Goal: Information Seeking & Learning: Find specific fact

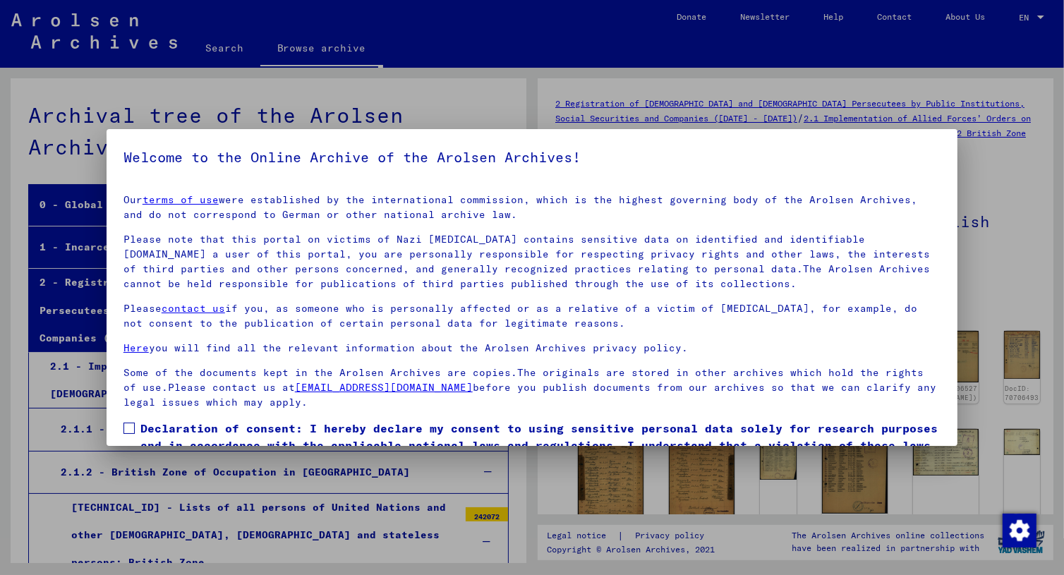
scroll to position [4052, 0]
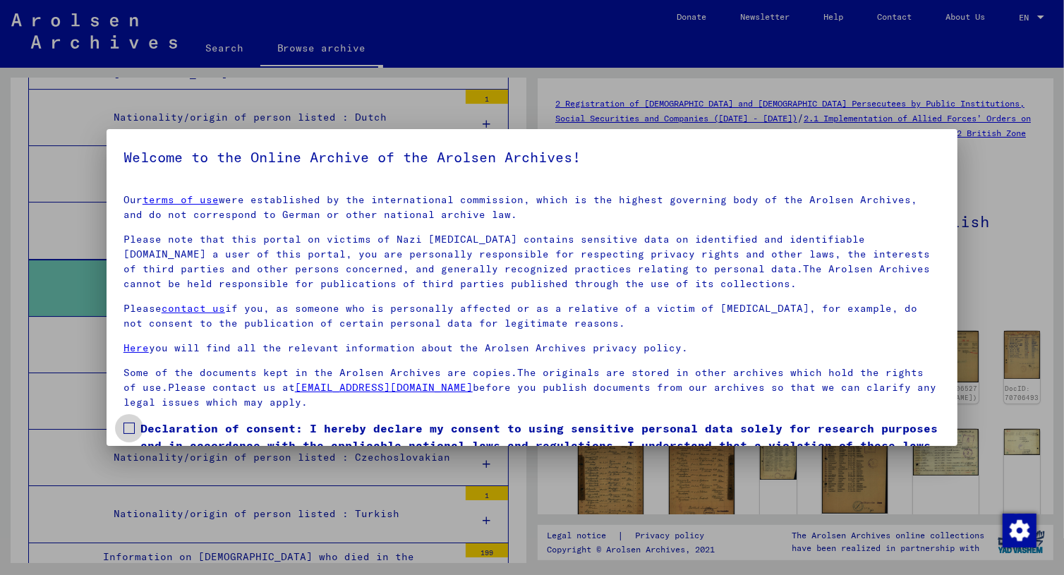
click at [125, 423] on span at bounding box center [128, 428] width 11 height 11
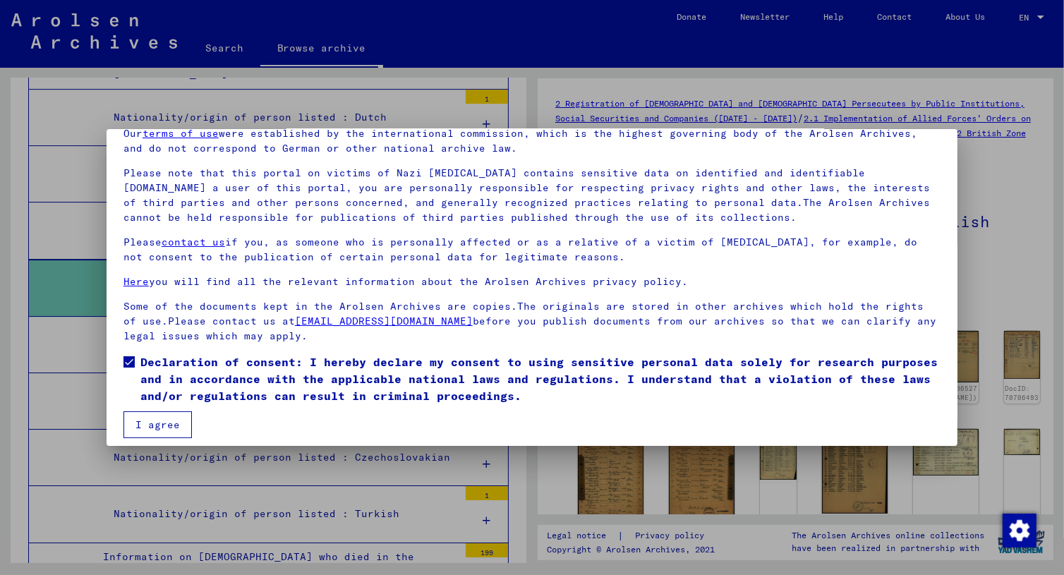
click at [155, 414] on button "I agree" at bounding box center [157, 424] width 68 height 27
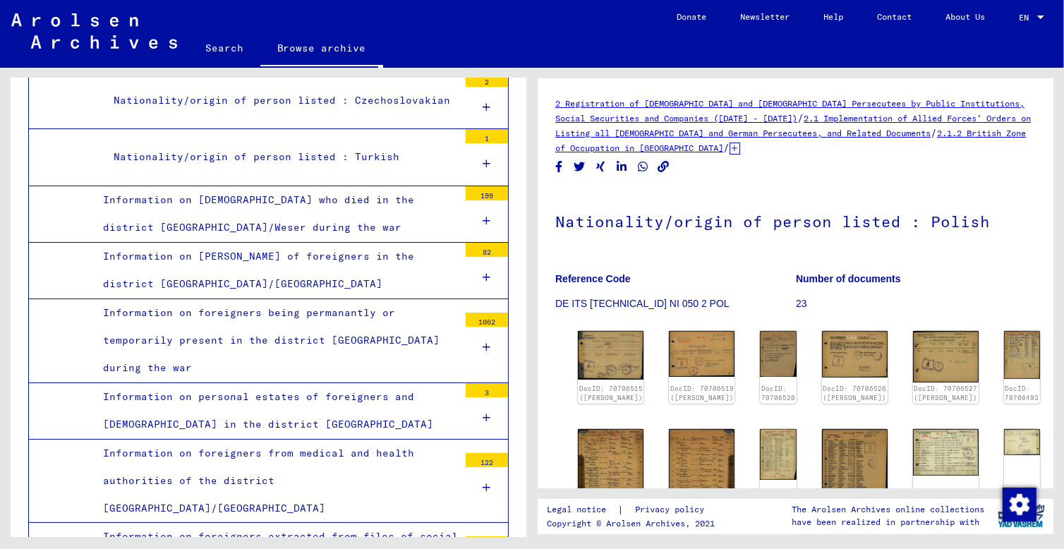
scroll to position [3650, 0]
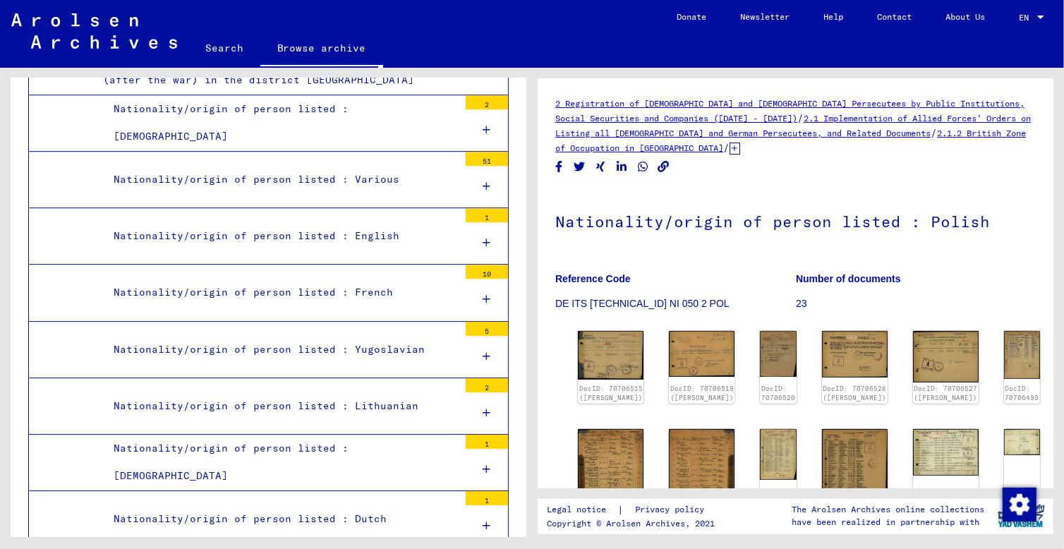
click at [239, 392] on div "Nationality/origin of person listed : Lithuanian" at bounding box center [281, 406] width 356 height 28
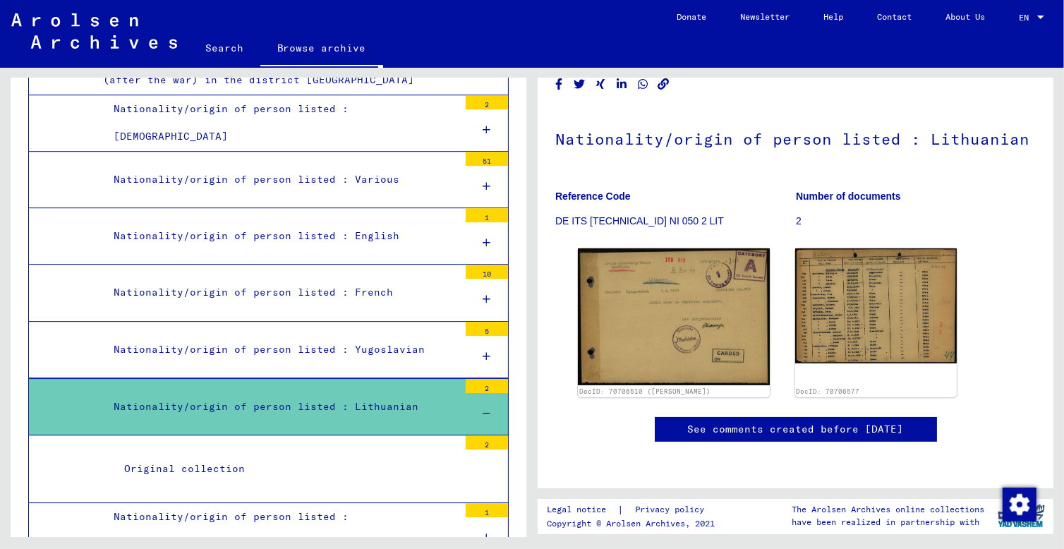
scroll to position [183, 0]
click at [386, 455] on div "Original collection" at bounding box center [286, 469] width 345 height 28
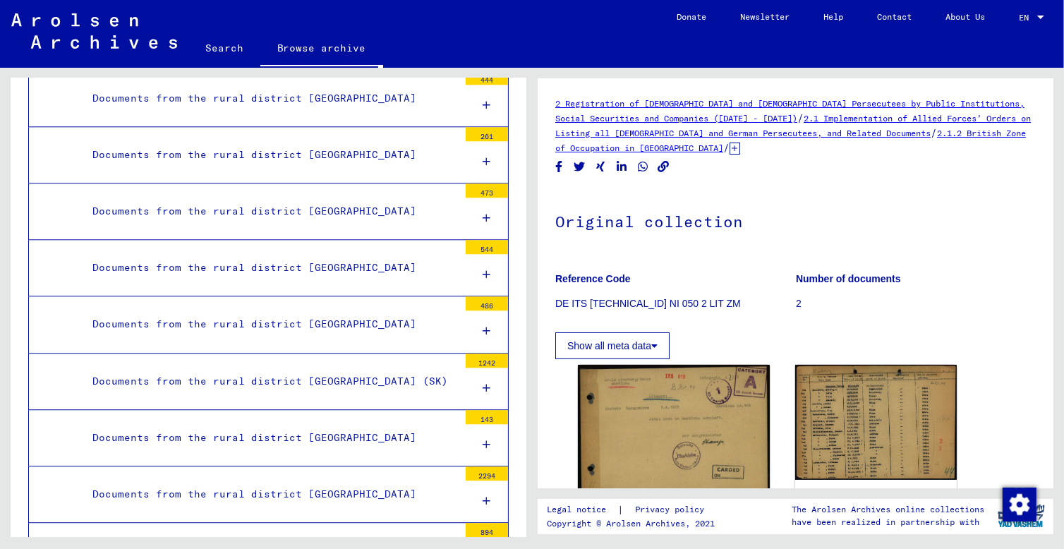
scroll to position [2760, 0]
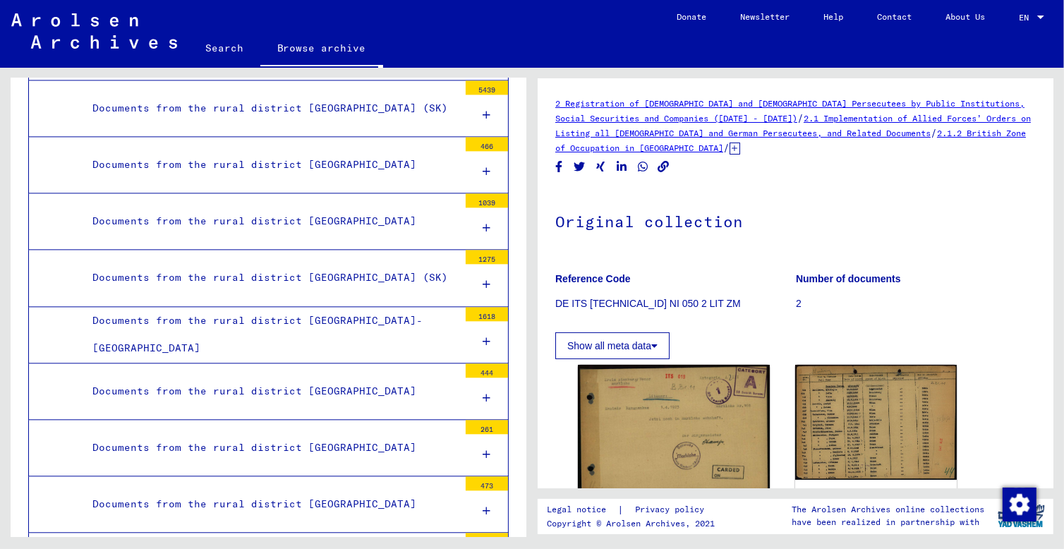
click at [222, 54] on link "Search" at bounding box center [224, 48] width 72 height 34
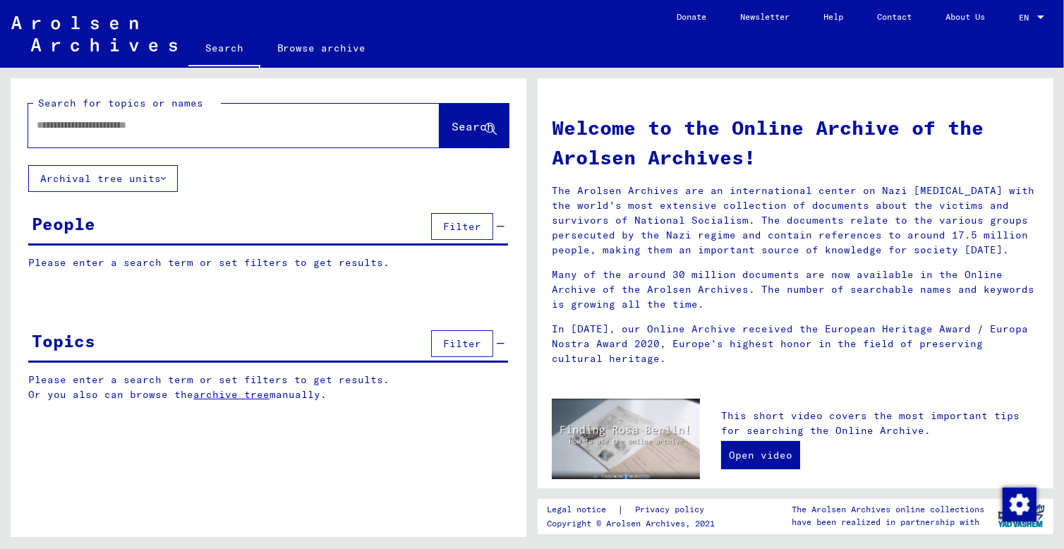
click at [193, 128] on input "text" at bounding box center [217, 125] width 361 height 15
paste input "**********"
type input "**********"
drag, startPoint x: 364, startPoint y: 124, endPoint x: 0, endPoint y: 123, distance: 364.0
click at [0, 123] on div "**********" at bounding box center [266, 302] width 532 height 469
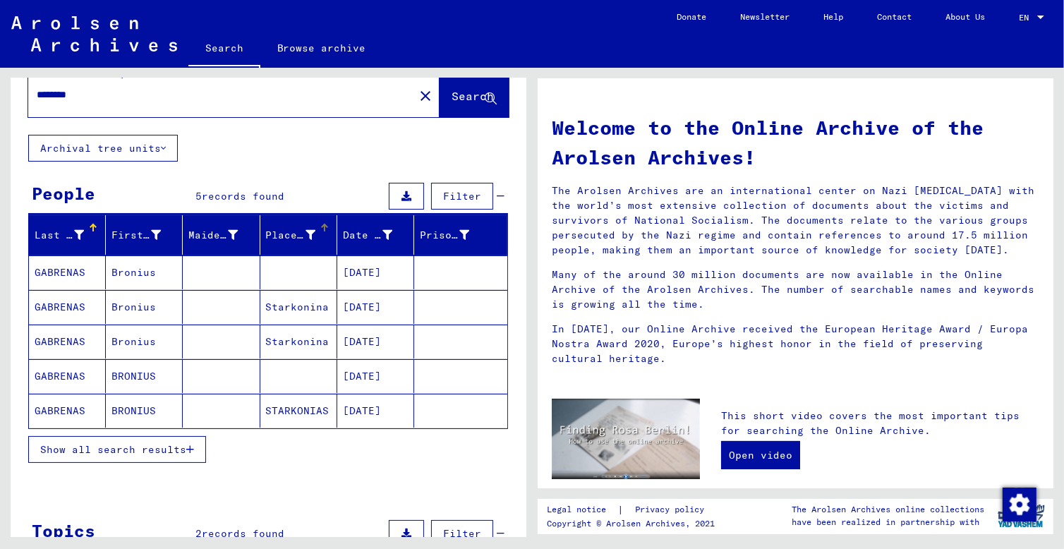
scroll to position [34, 0]
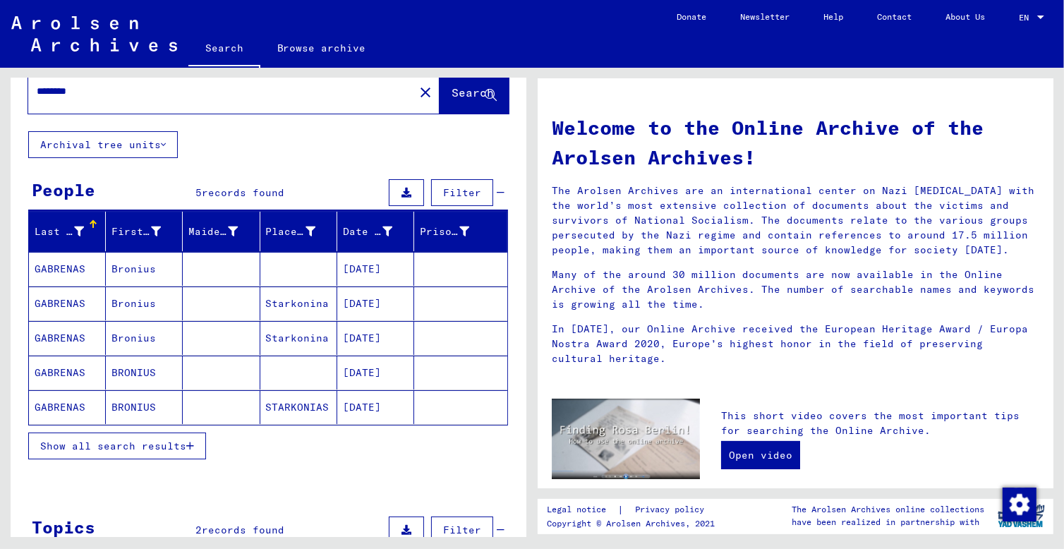
drag, startPoint x: 90, startPoint y: 86, endPoint x: 20, endPoint y: 86, distance: 70.5
click at [20, 86] on div "Search for topics or names ******** close Search" at bounding box center [269, 87] width 516 height 87
type input "*********"
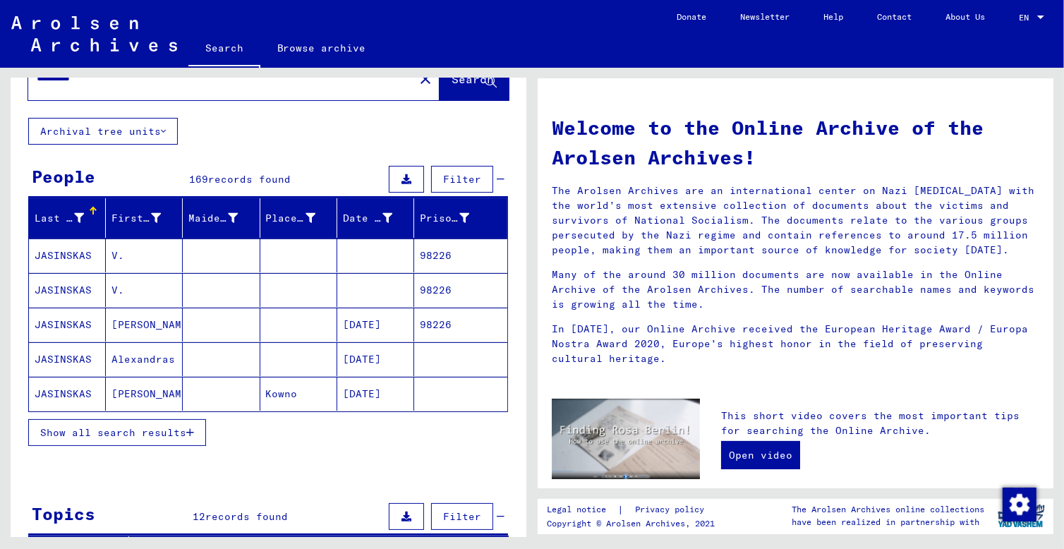
scroll to position [8, 0]
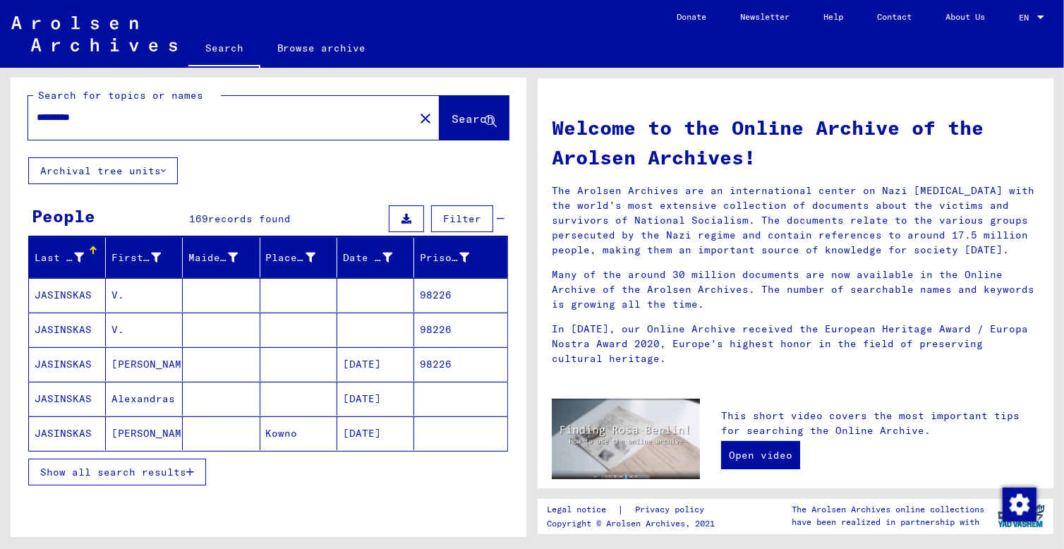
click at [80, 364] on mat-cell "JASINSKAS" at bounding box center [67, 364] width 77 height 34
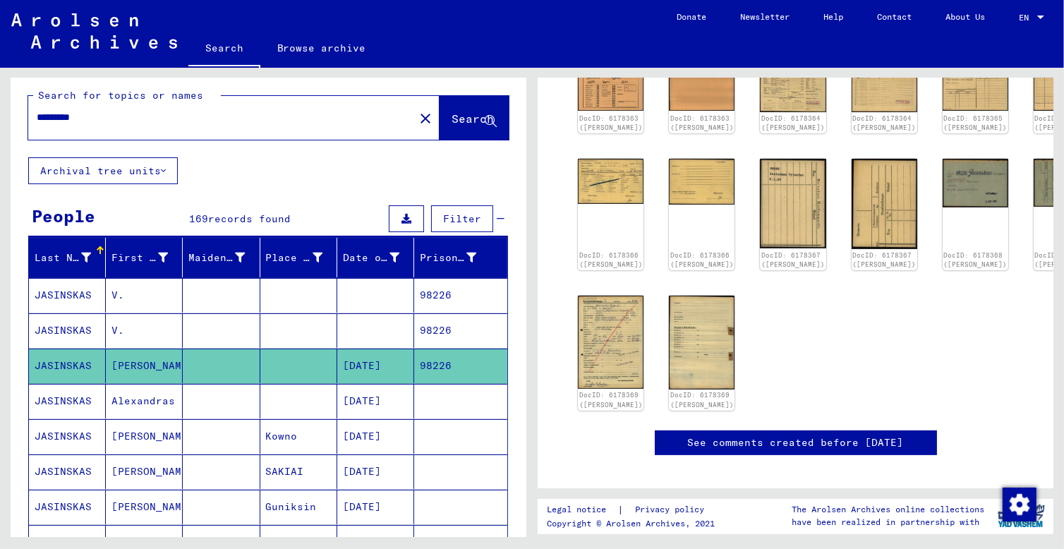
scroll to position [250, 0]
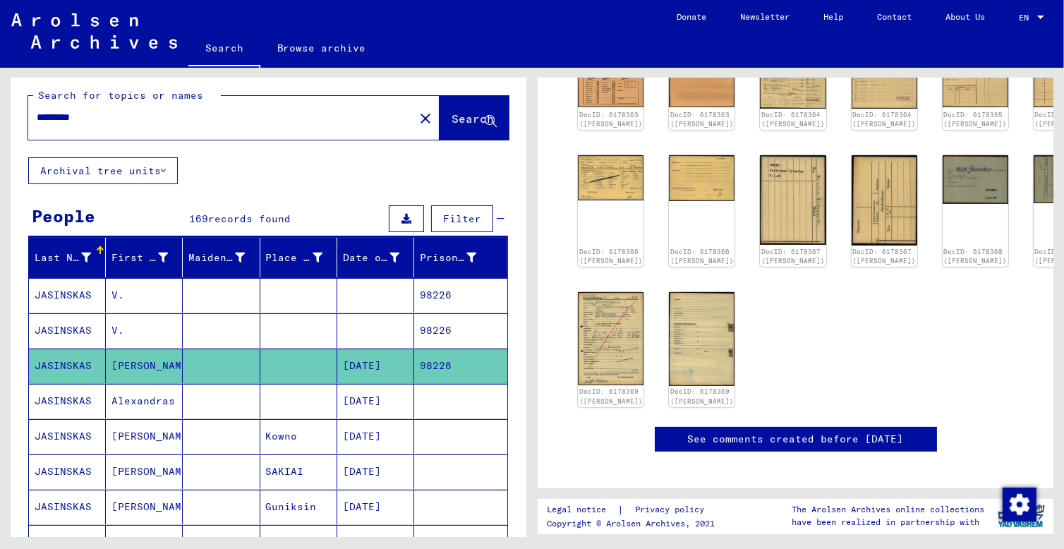
click at [155, 333] on mat-cell "V." at bounding box center [144, 330] width 77 height 35
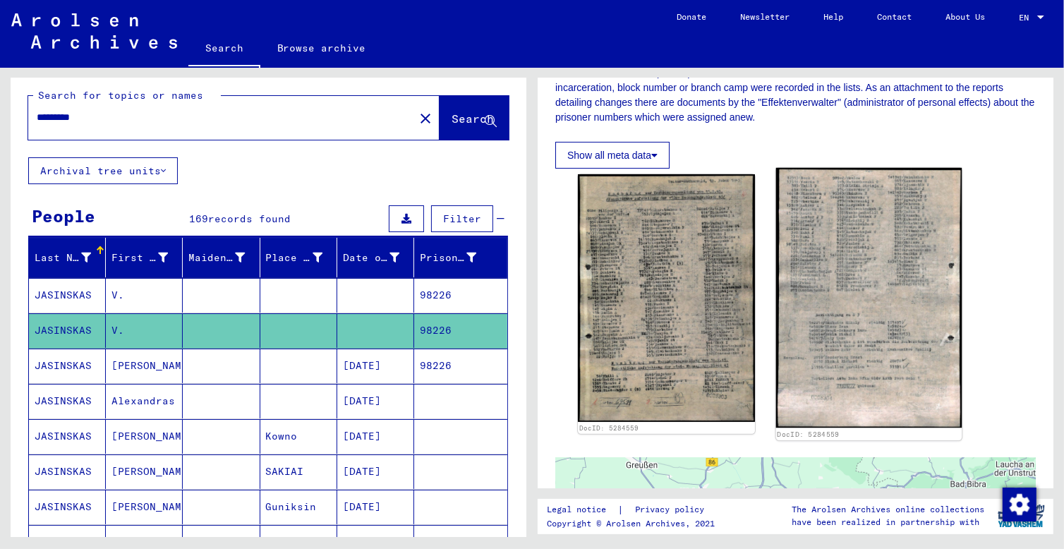
scroll to position [269, 0]
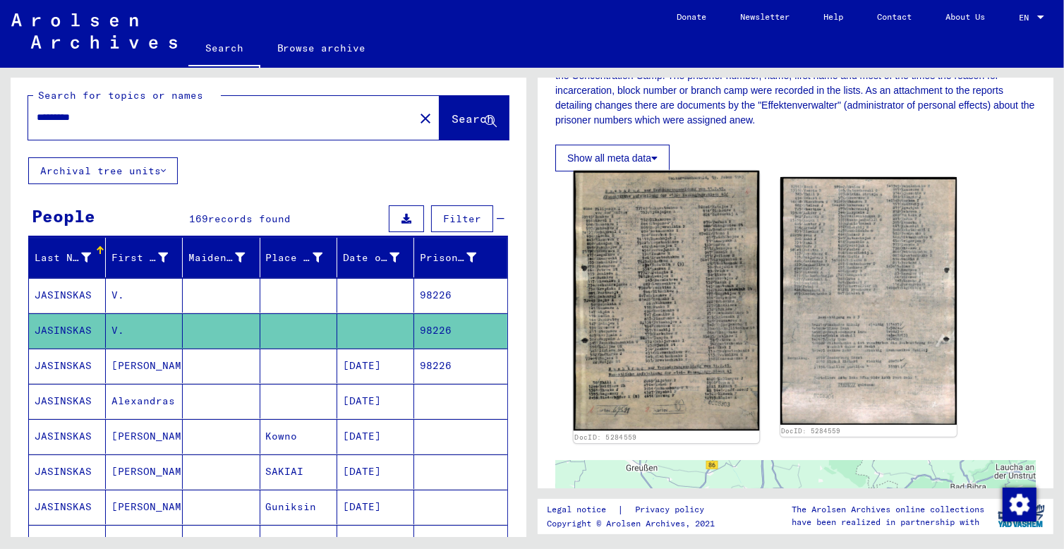
click at [665, 242] on img at bounding box center [667, 301] width 186 height 260
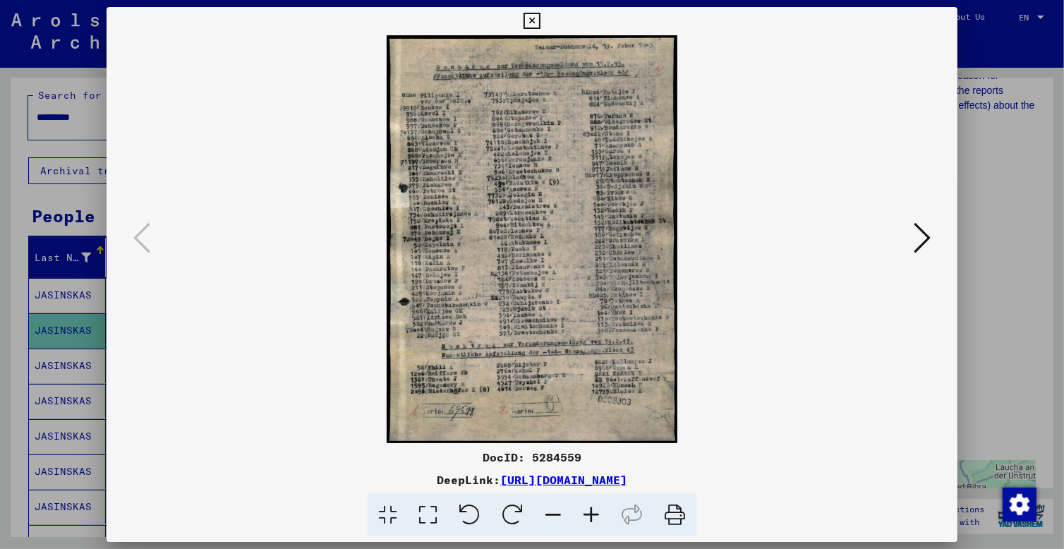
click at [916, 248] on icon at bounding box center [922, 238] width 17 height 34
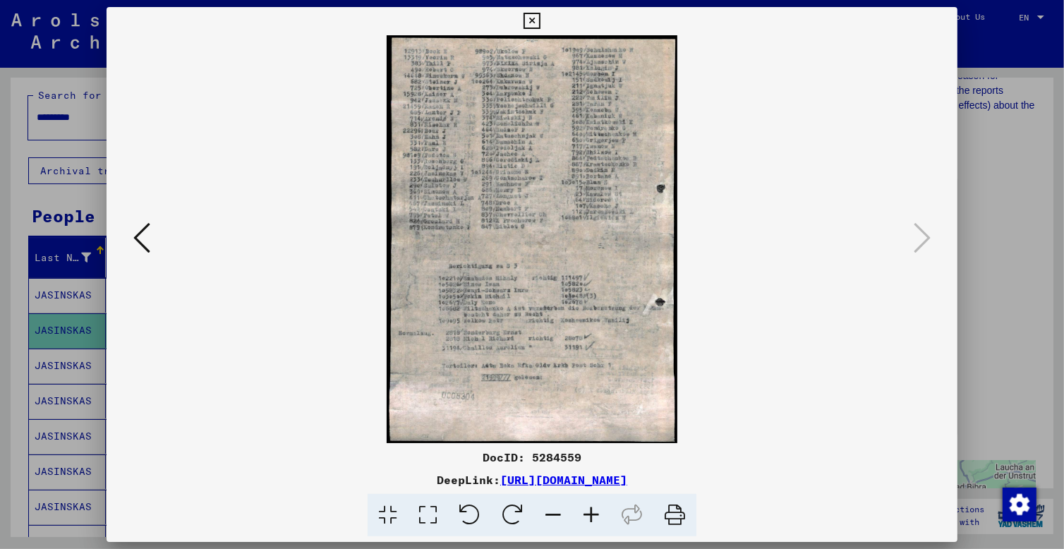
click at [13, 490] on div at bounding box center [532, 274] width 1064 height 549
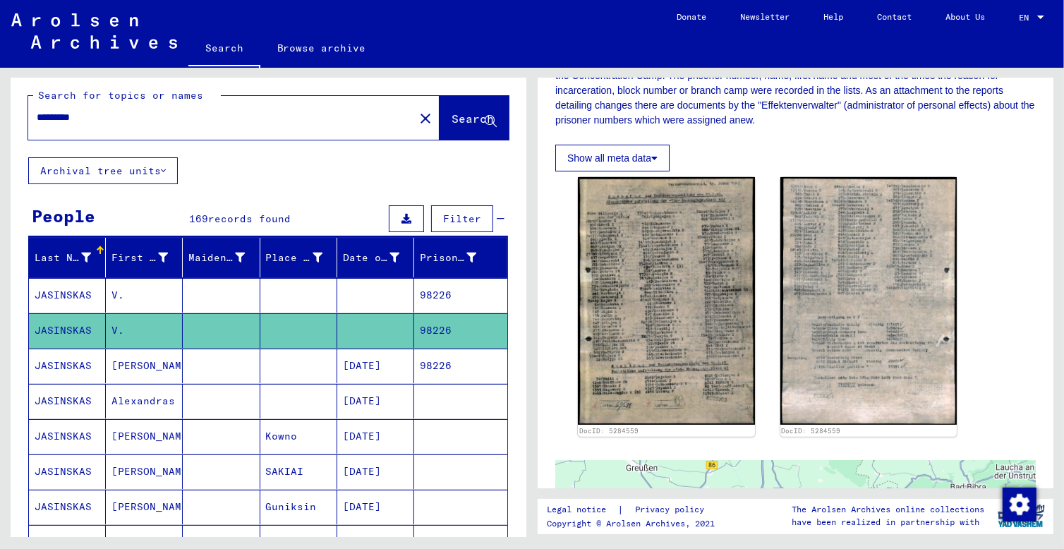
click at [342, 291] on mat-cell at bounding box center [375, 295] width 77 height 35
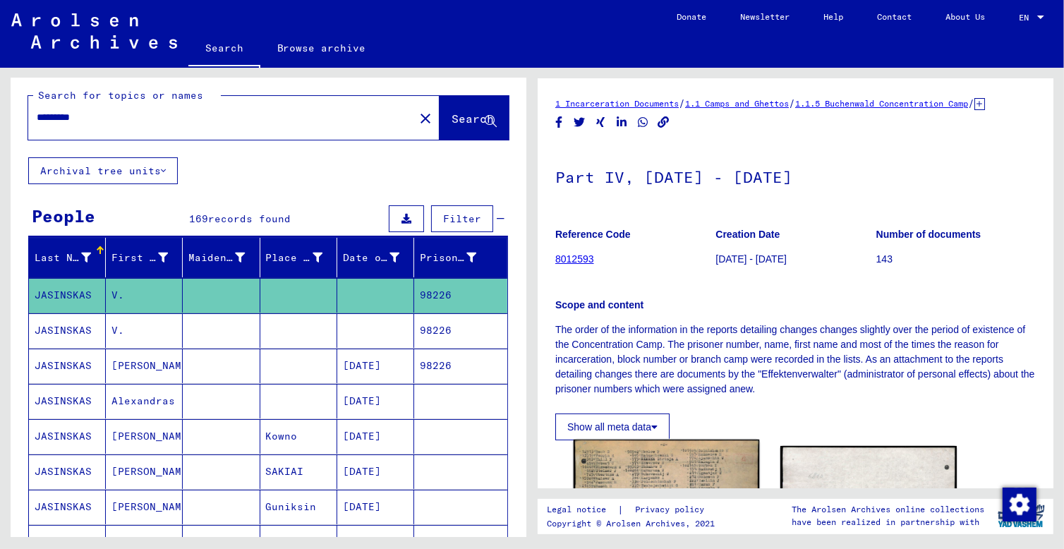
scroll to position [266, 0]
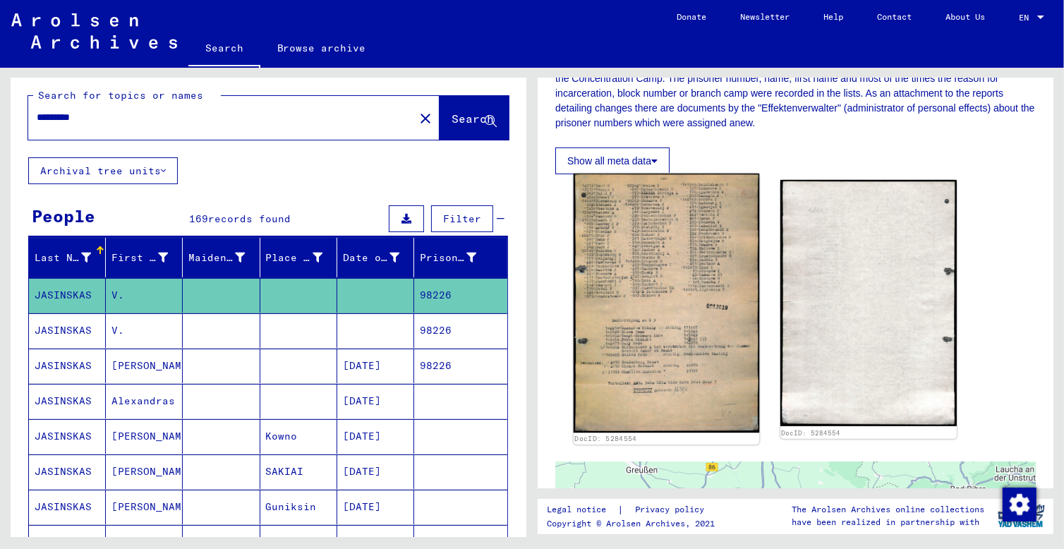
click at [642, 306] on img at bounding box center [667, 303] width 186 height 259
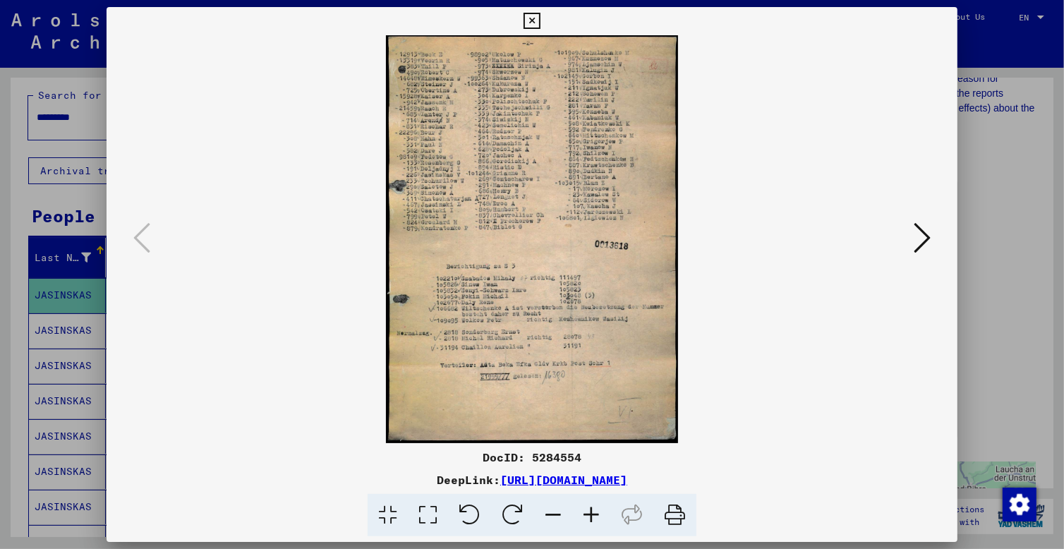
click at [923, 247] on icon at bounding box center [922, 238] width 17 height 34
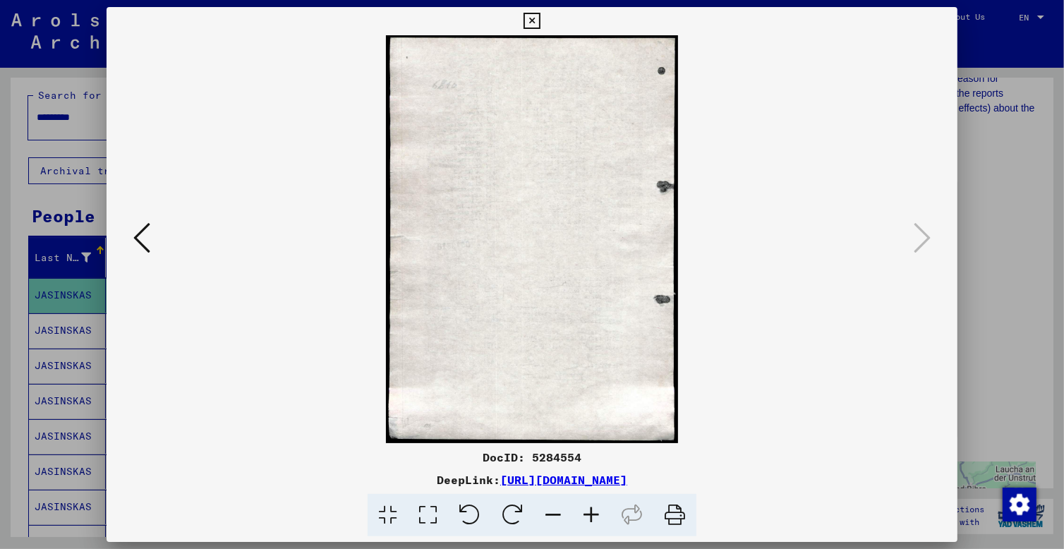
click at [161, 258] on img at bounding box center [532, 239] width 755 height 408
click at [149, 253] on icon at bounding box center [141, 238] width 17 height 34
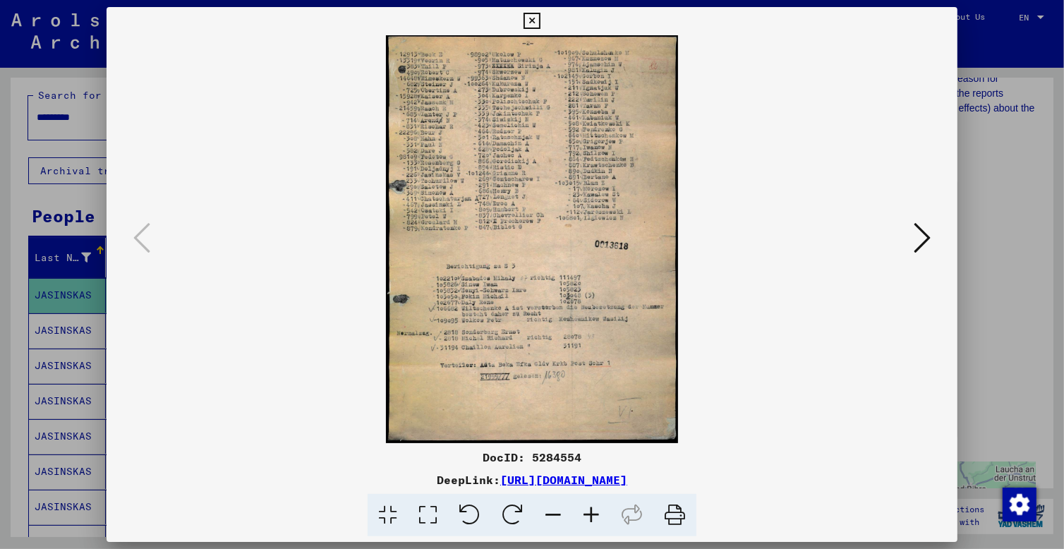
click at [148, 253] on icon at bounding box center [141, 238] width 17 height 34
click at [146, 253] on icon at bounding box center [141, 238] width 17 height 34
click at [916, 229] on icon at bounding box center [922, 238] width 17 height 34
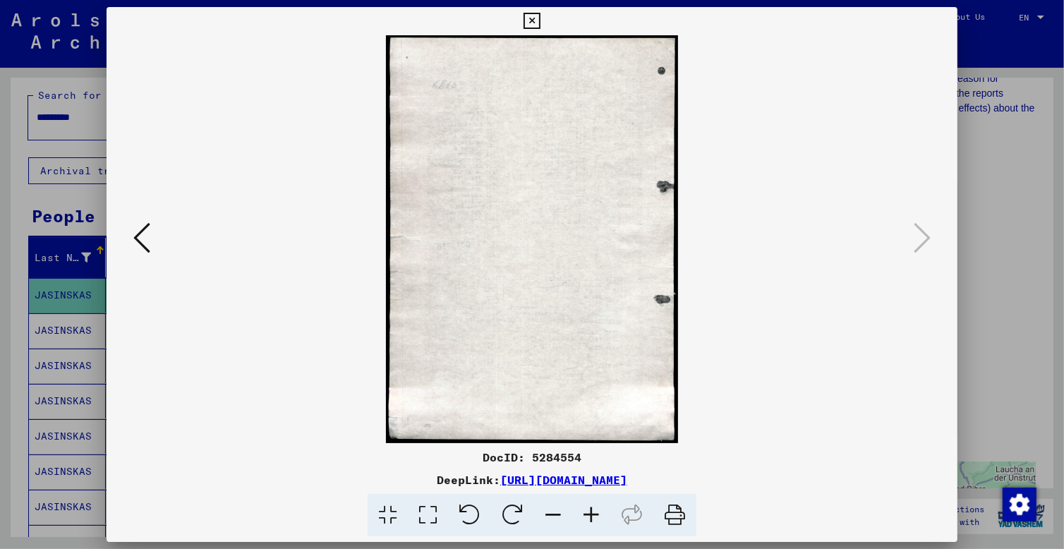
click at [916, 231] on icon at bounding box center [922, 238] width 17 height 34
click at [540, 20] on icon at bounding box center [531, 21] width 16 height 17
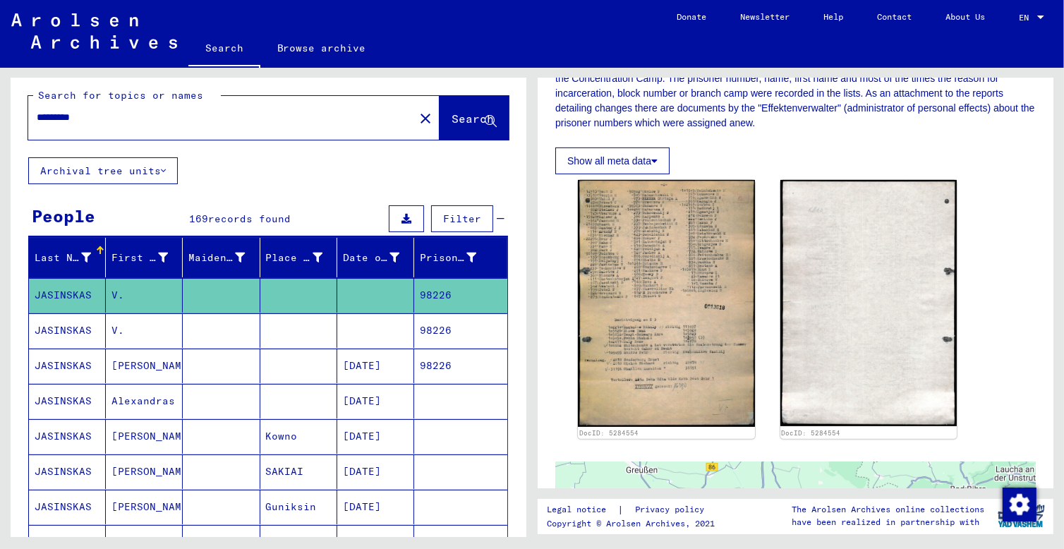
click at [374, 365] on mat-cell "[DATE]" at bounding box center [375, 366] width 77 height 35
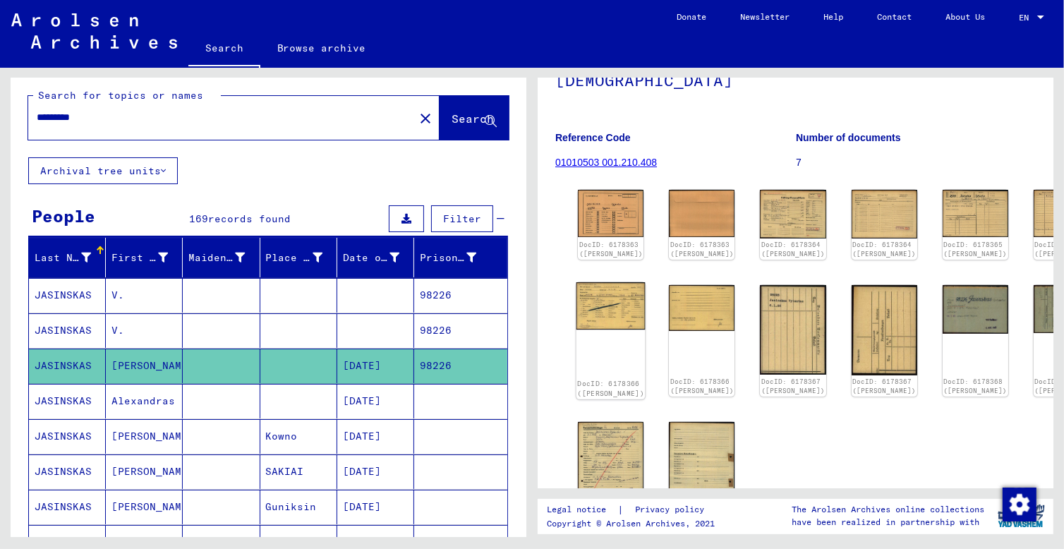
scroll to position [166, 0]
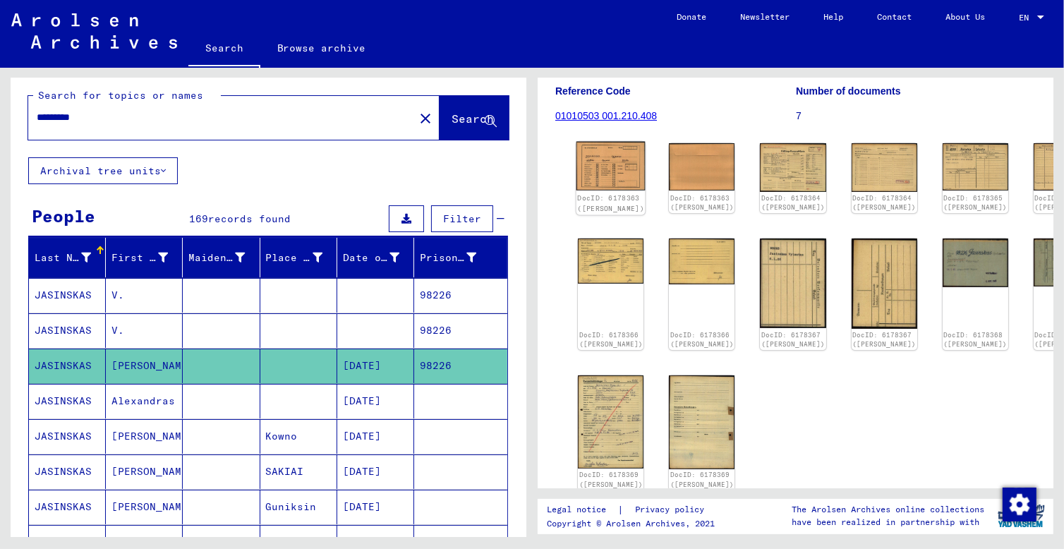
click at [600, 194] on div "DocID: 6178363 ([PERSON_NAME])" at bounding box center [610, 204] width 67 height 20
click at [598, 182] on img at bounding box center [610, 166] width 69 height 49
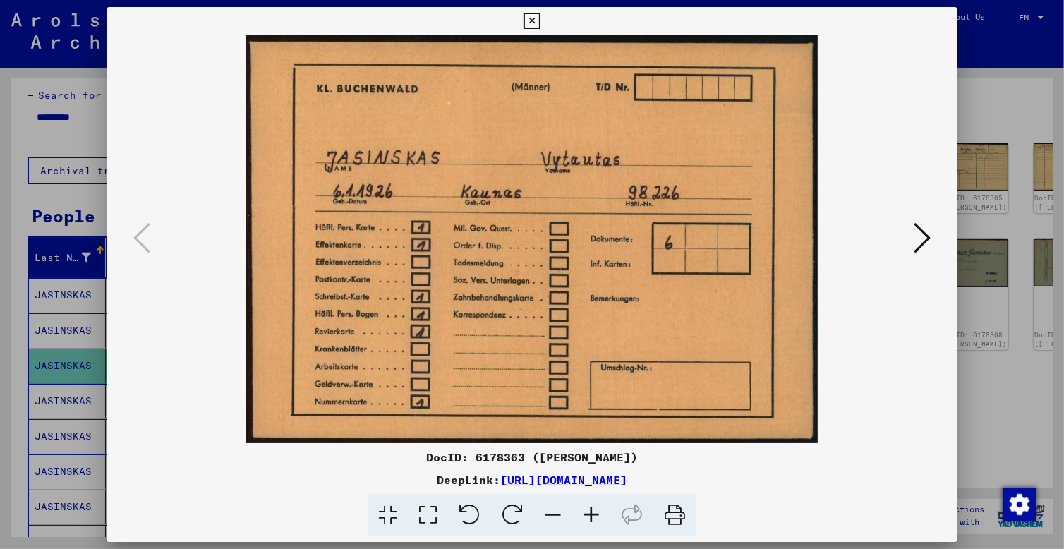
click at [919, 253] on icon at bounding box center [922, 238] width 17 height 34
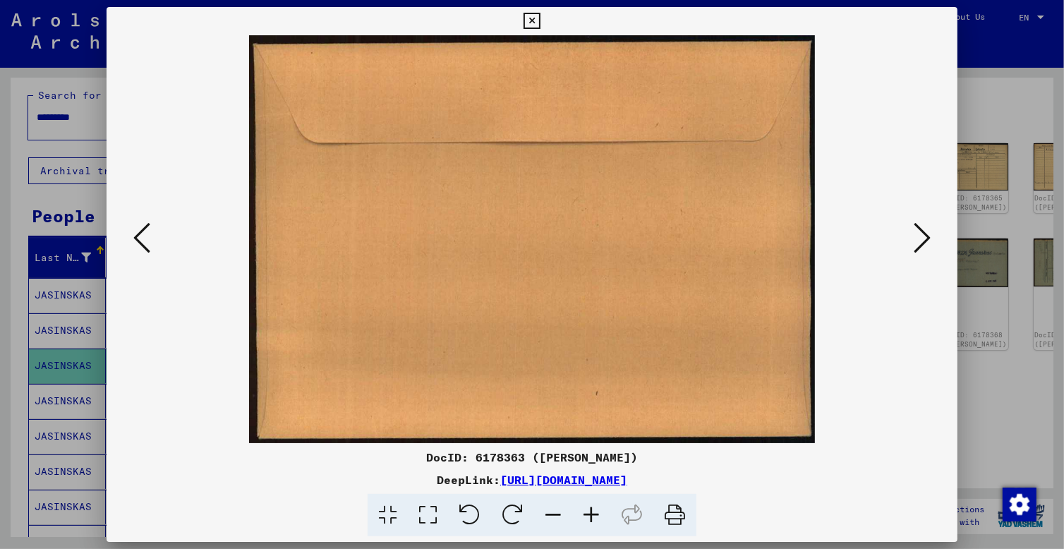
click at [904, 252] on img at bounding box center [532, 239] width 755 height 408
click at [910, 251] on button at bounding box center [921, 239] width 25 height 40
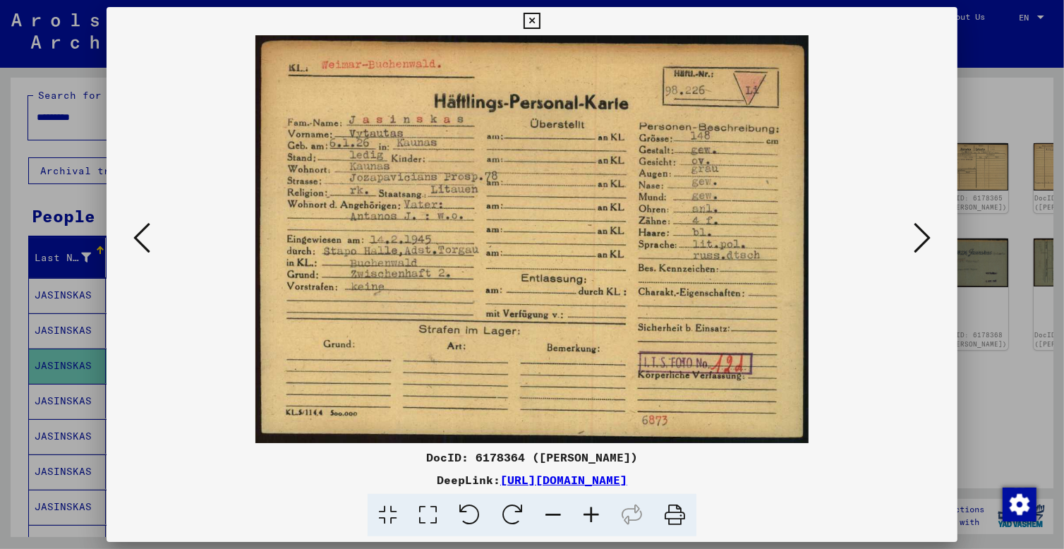
click at [913, 253] on button at bounding box center [921, 239] width 25 height 40
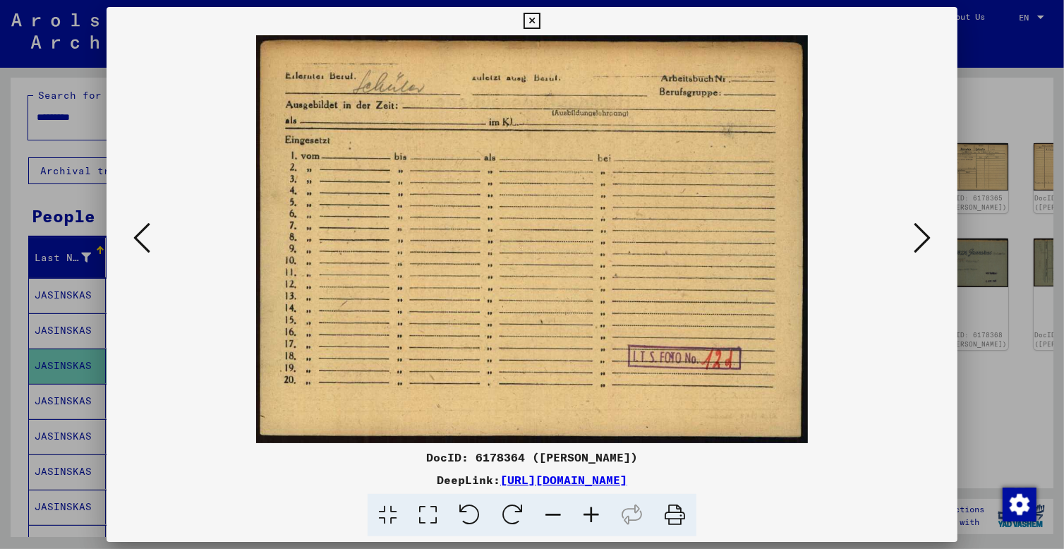
click at [909, 248] on img at bounding box center [532, 239] width 755 height 408
click at [913, 247] on button at bounding box center [921, 239] width 25 height 40
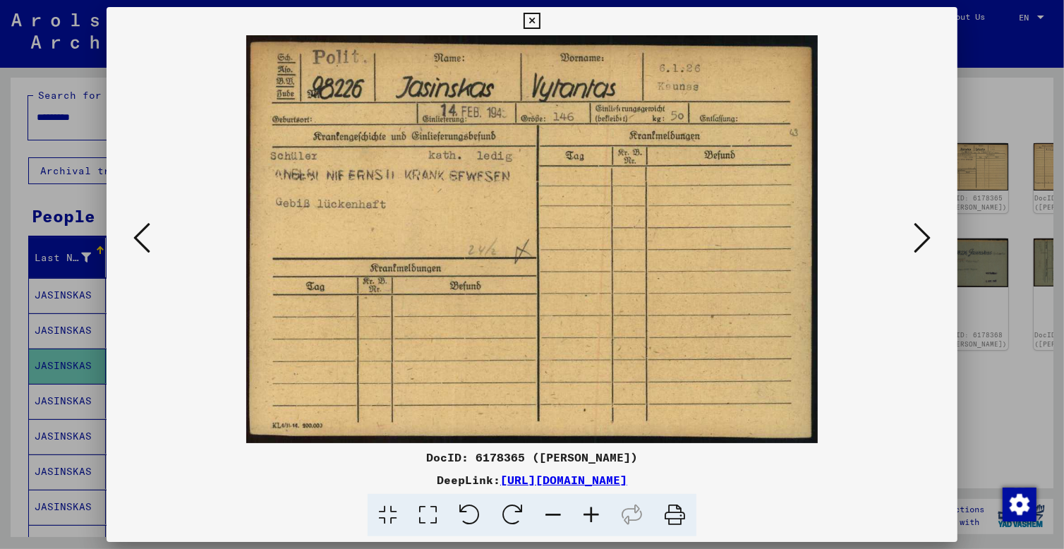
click at [915, 248] on icon at bounding box center [922, 238] width 17 height 34
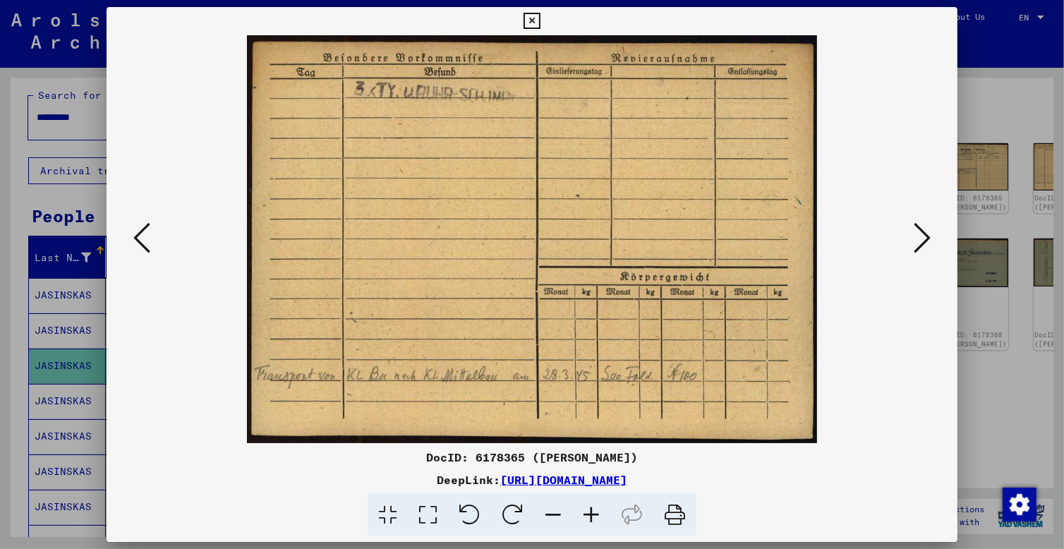
click at [908, 258] on img at bounding box center [532, 239] width 755 height 408
click at [913, 255] on button at bounding box center [921, 239] width 25 height 40
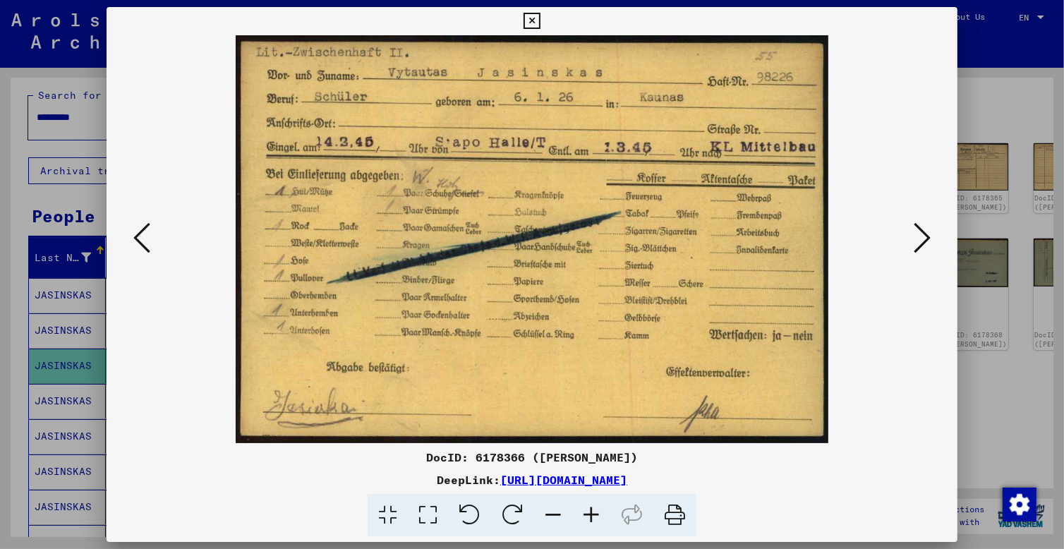
click at [911, 241] on button at bounding box center [921, 239] width 25 height 40
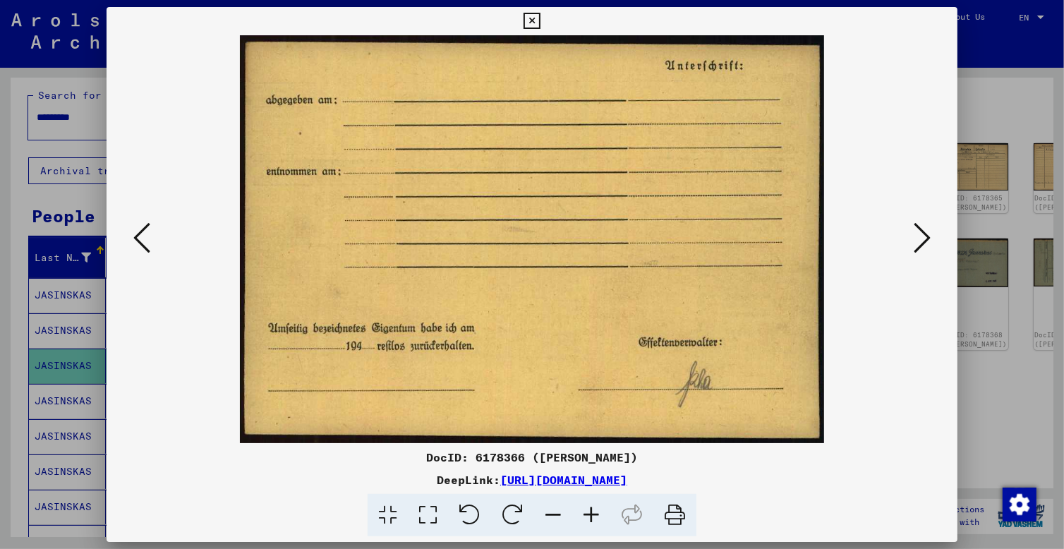
click at [914, 243] on icon at bounding box center [922, 238] width 17 height 34
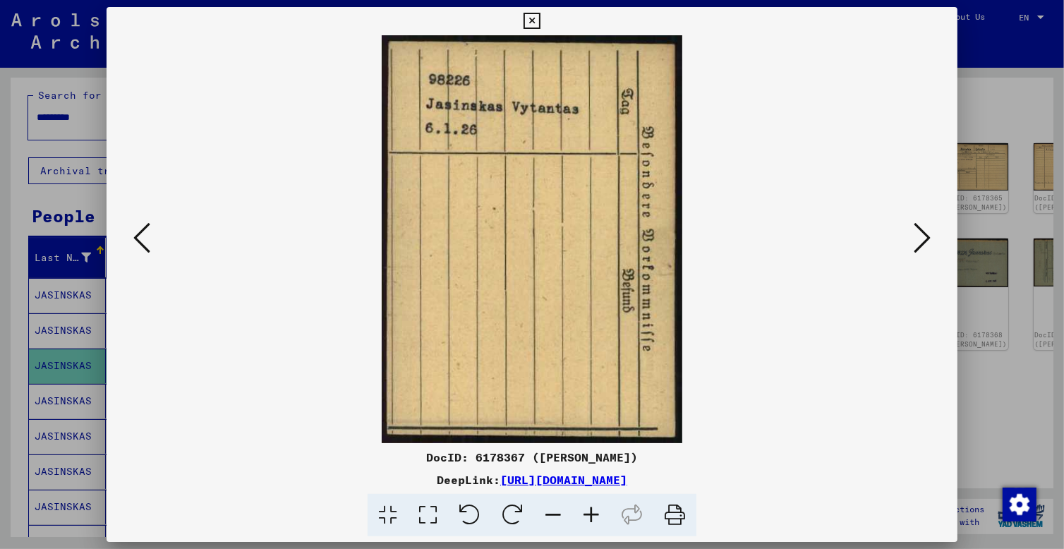
click at [914, 248] on icon at bounding box center [922, 238] width 17 height 34
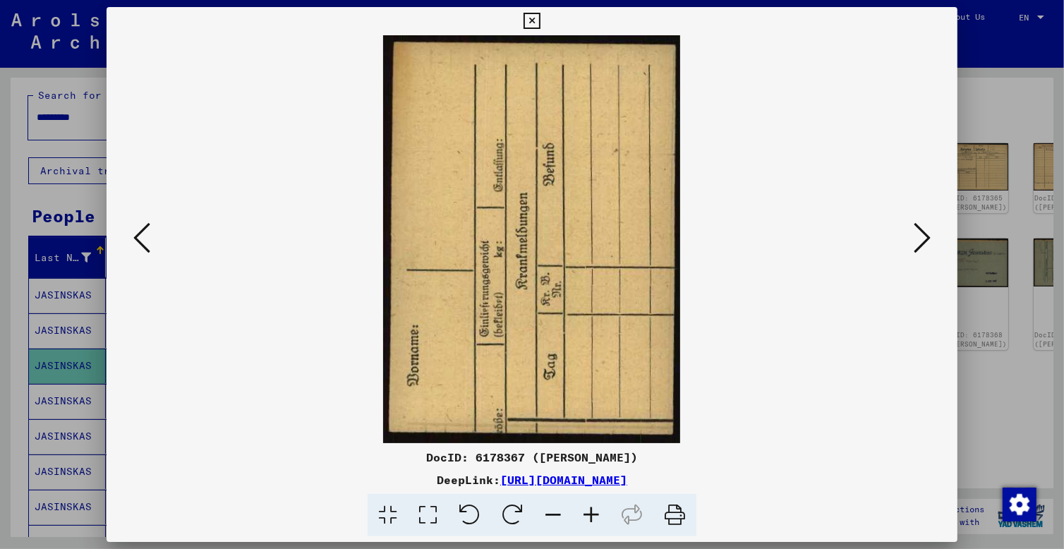
click at [909, 250] on img at bounding box center [532, 239] width 755 height 408
click at [914, 246] on icon at bounding box center [922, 238] width 17 height 34
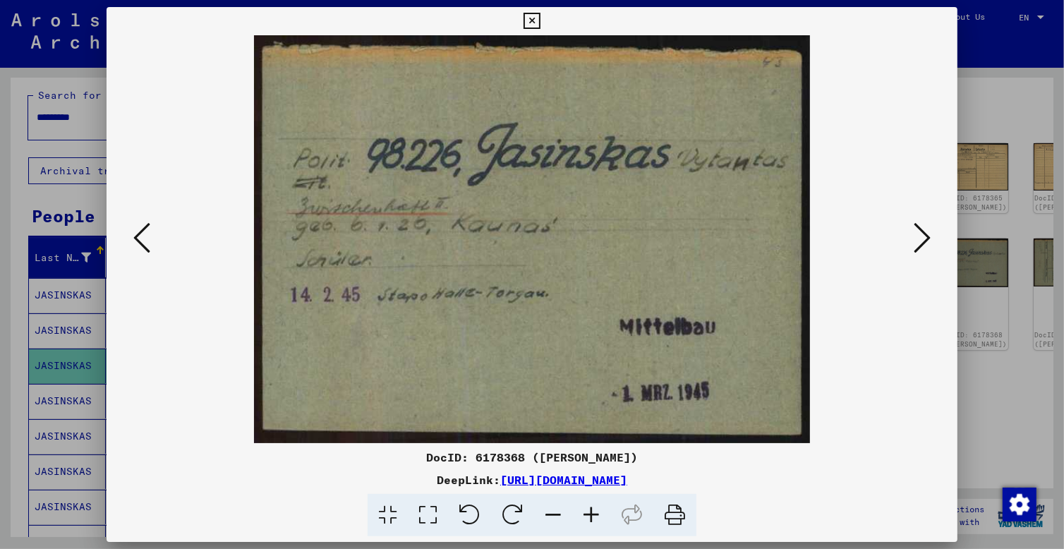
click at [916, 247] on icon at bounding box center [922, 238] width 17 height 34
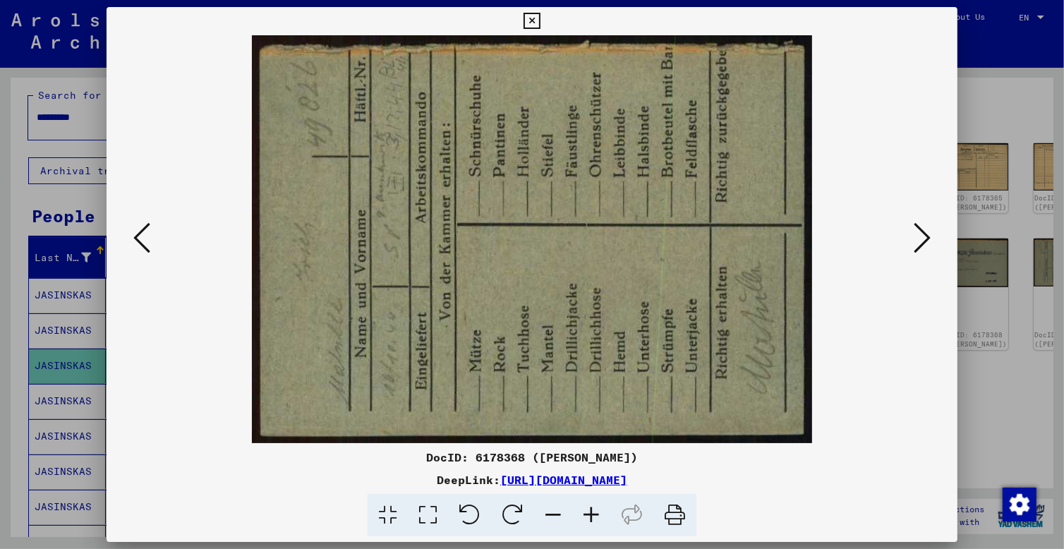
click at [919, 246] on icon at bounding box center [922, 238] width 17 height 34
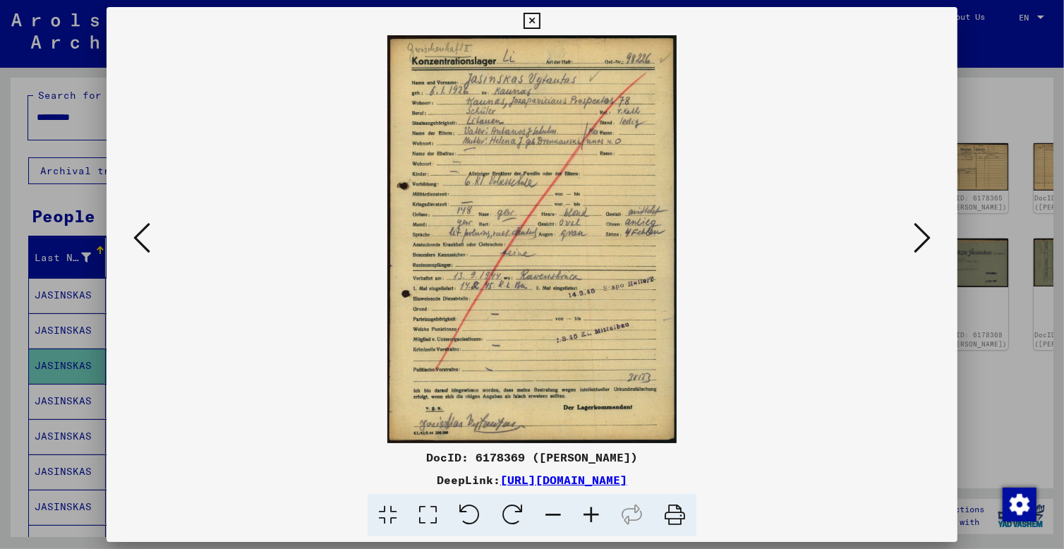
click at [916, 234] on icon at bounding box center [922, 238] width 17 height 34
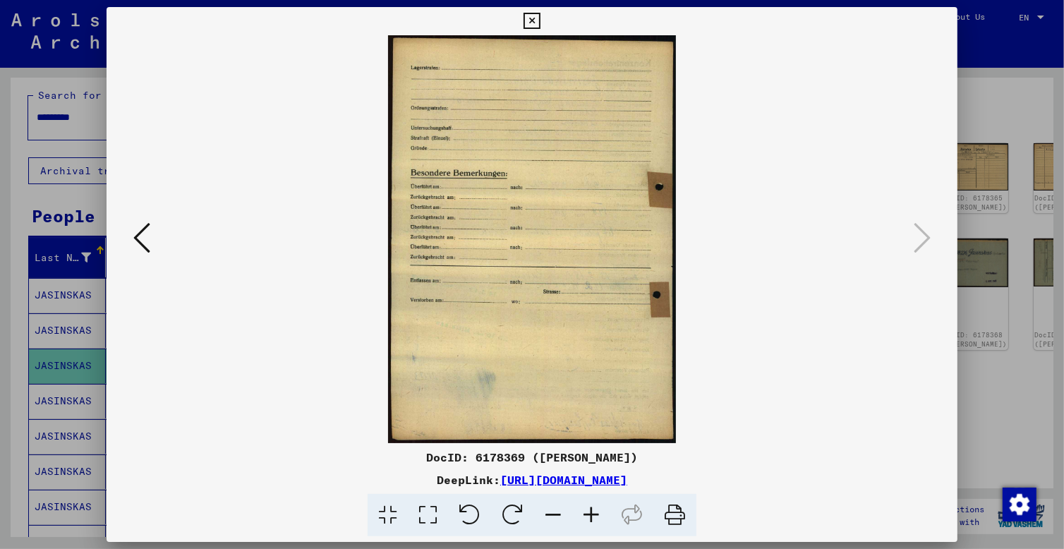
click at [540, 23] on icon at bounding box center [531, 21] width 16 height 17
